Goal: Information Seeking & Learning: Find specific fact

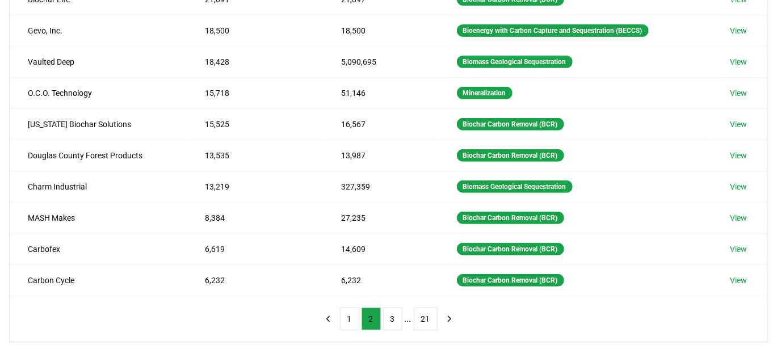
scroll to position [199, 0]
drag, startPoint x: 89, startPoint y: 214, endPoint x: 27, endPoint y: 218, distance: 62.0
click at [27, 218] on td "MASH Makes" at bounding box center [98, 217] width 177 height 31
copy td "MASH Makes"
click at [291, 132] on td "15,525" at bounding box center [255, 123] width 136 height 31
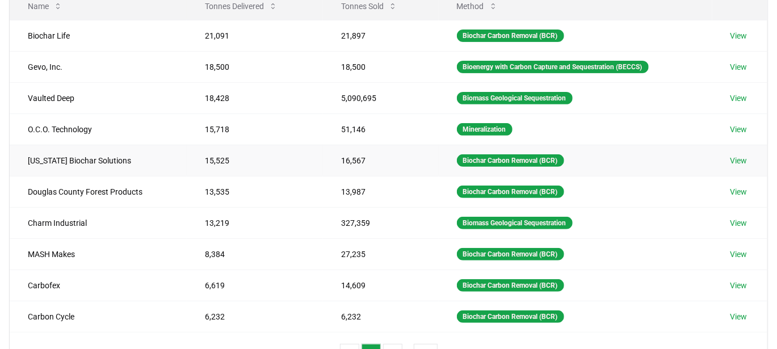
scroll to position [167, 0]
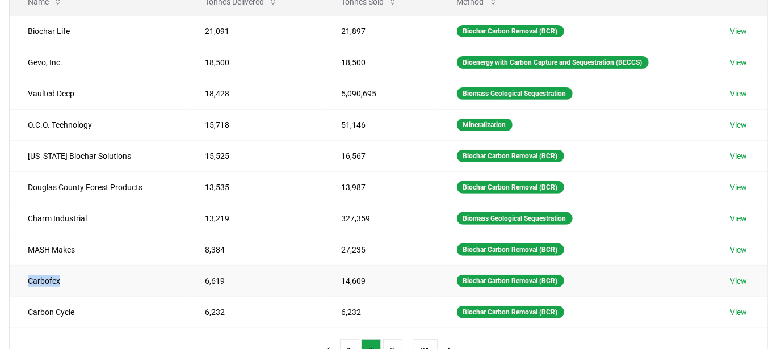
drag, startPoint x: 69, startPoint y: 277, endPoint x: 27, endPoint y: 277, distance: 42.0
click at [27, 277] on td "Carbofex" at bounding box center [98, 280] width 177 height 31
copy td "Carbofex"
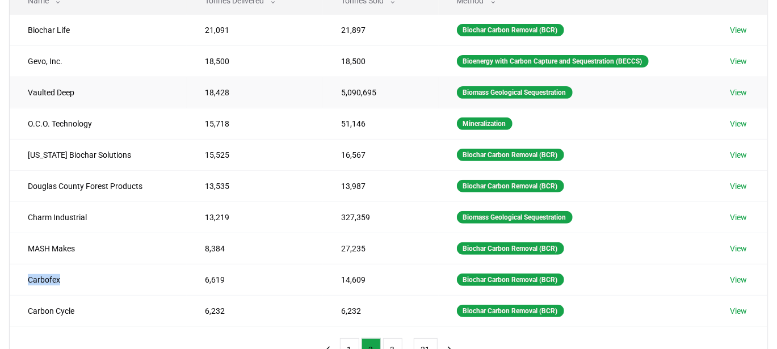
scroll to position [168, 0]
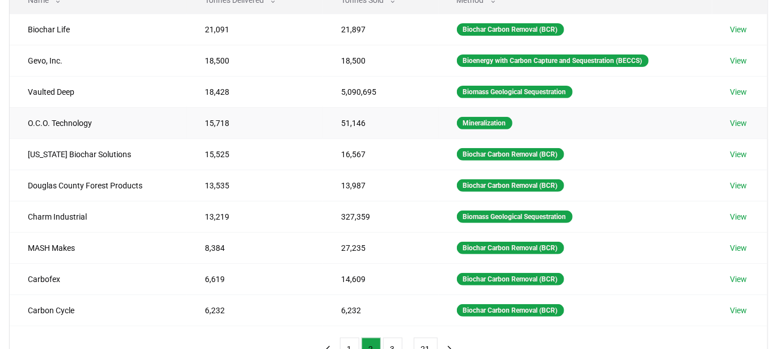
click at [228, 135] on td "15,718" at bounding box center [255, 122] width 136 height 31
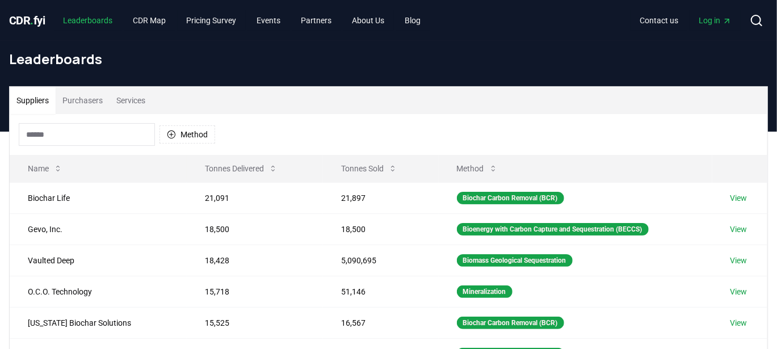
click at [83, 16] on link "Leaderboards" at bounding box center [88, 20] width 68 height 20
click at [32, 18] on span "." at bounding box center [32, 21] width 3 height 14
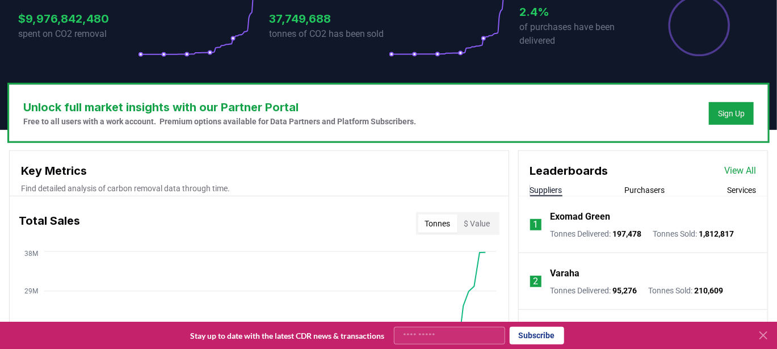
scroll to position [347, 0]
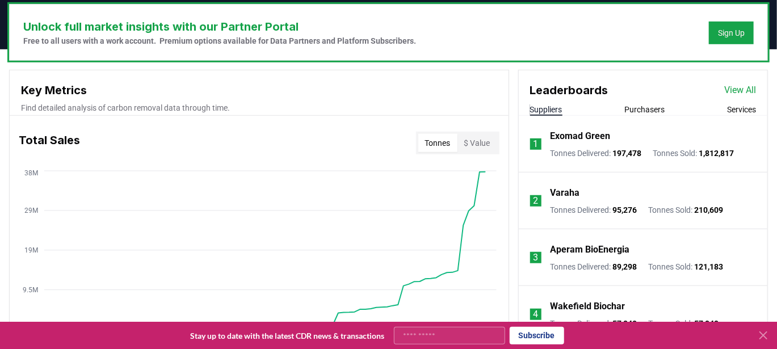
click at [758, 335] on icon at bounding box center [763, 335] width 14 height 14
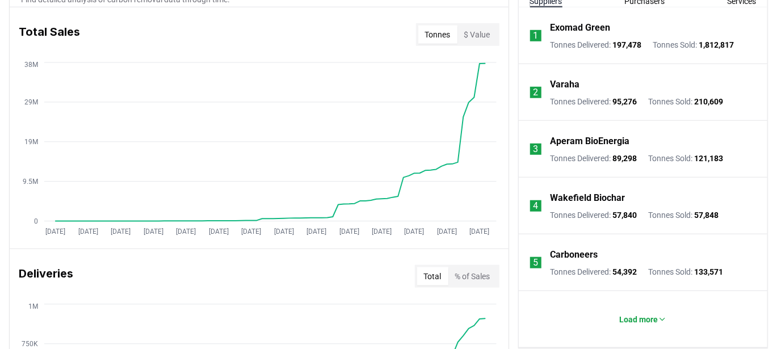
scroll to position [454, 0]
